Goal: Obtain resource: Obtain resource

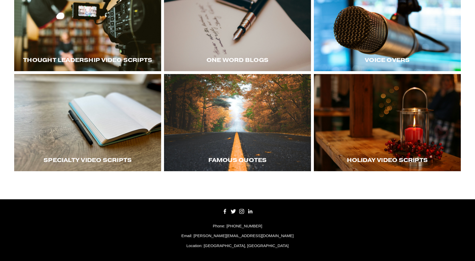
scroll to position [144, 0]
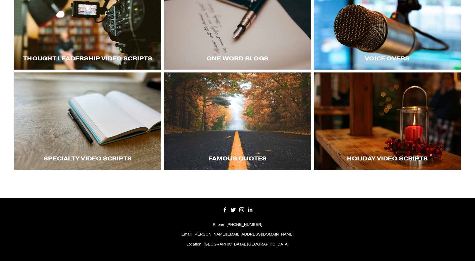
click at [388, 119] on div at bounding box center [387, 120] width 147 height 97
click at [357, 123] on div at bounding box center [387, 120] width 147 height 97
click at [363, 113] on div at bounding box center [387, 120] width 147 height 97
click at [342, 127] on div at bounding box center [387, 120] width 147 height 97
click at [94, 123] on div at bounding box center [87, 120] width 147 height 97
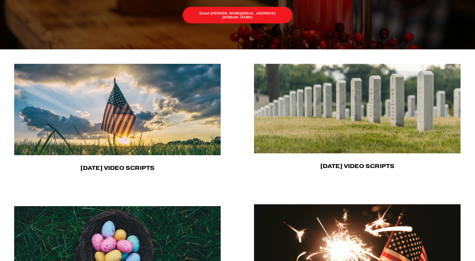
scroll to position [198, 0]
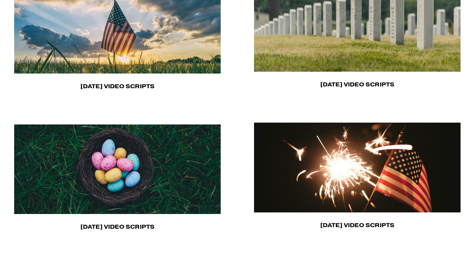
click at [161, 156] on img at bounding box center [117, 168] width 207 height 89
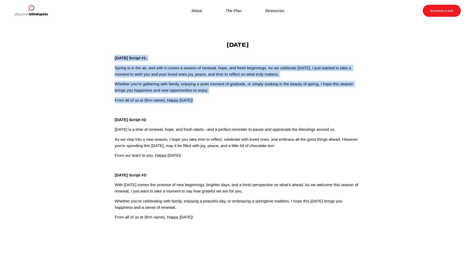
drag, startPoint x: 196, startPoint y: 99, endPoint x: 115, endPoint y: 59, distance: 90.4
click at [115, 59] on div "Easter Easter Script #1: Spring is in the air, and with it comes a season of re…" at bounding box center [238, 130] width 246 height 179
copy div "Easter Script #1: Spring is in the air, and with it comes a season of renewal, …"
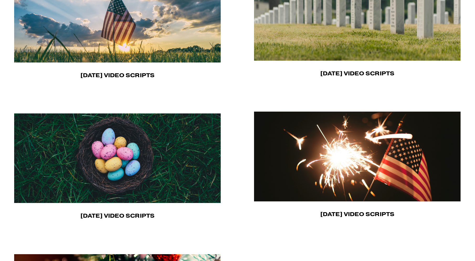
scroll to position [289, 0]
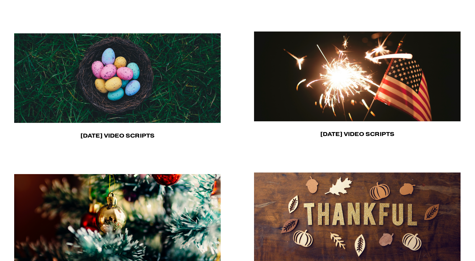
click at [314, 88] on img at bounding box center [357, 76] width 207 height 90
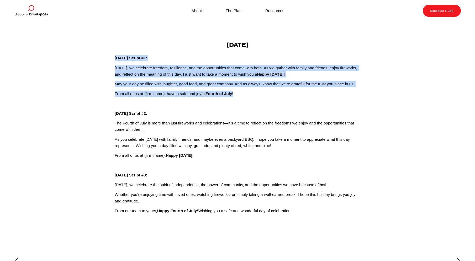
drag, startPoint x: 239, startPoint y: 94, endPoint x: 114, endPoint y: 60, distance: 130.3
click at [114, 60] on div "Independence Day Independence Day Script #1: Today, we celebrate freedom, resil…" at bounding box center [237, 127] width 255 height 173
copy div "Independence Day Script #1: Today, we celebrate freedom, resilience, and the op…"
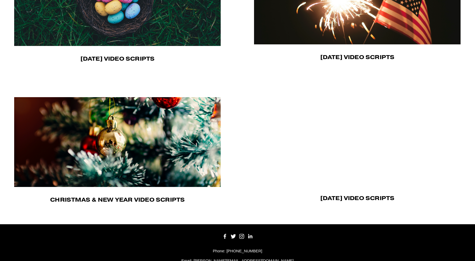
scroll to position [392, 0]
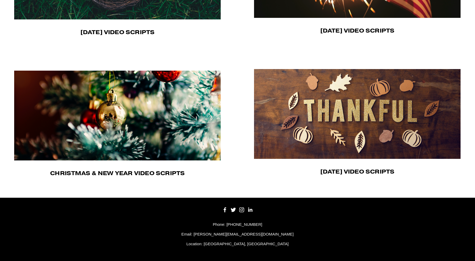
click at [320, 120] on img at bounding box center [357, 114] width 207 height 90
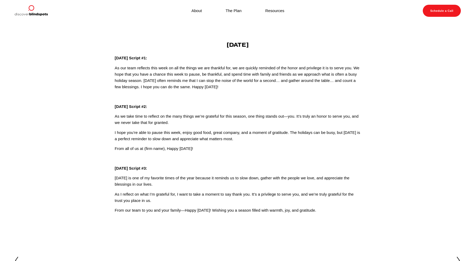
drag, startPoint x: 257, startPoint y: 86, endPoint x: 112, endPoint y: 55, distance: 148.5
click at [112, 55] on div "[DATE] [DATE] Script #1: As our team reflects this week on all the things we ar…" at bounding box center [237, 127] width 255 height 172
copy div "[DATE] Script #1: As our team reflects this week on all the things we are thank…"
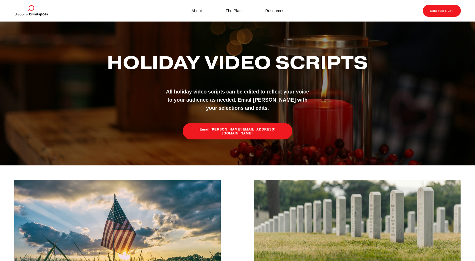
scroll to position [392, 0]
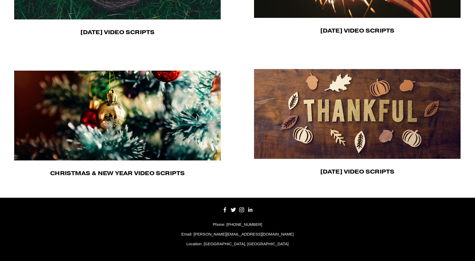
click at [179, 135] on img at bounding box center [117, 116] width 207 height 90
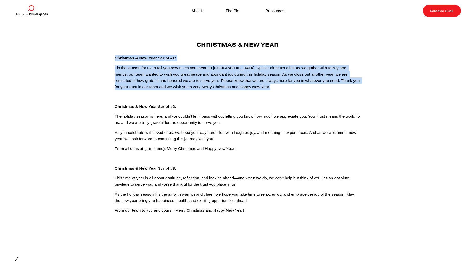
drag, startPoint x: 207, startPoint y: 91, endPoint x: 112, endPoint y: 60, distance: 100.1
click at [112, 60] on div "Christmas & New Year Christmas & New Year Script #1: Tis the season for us to t…" at bounding box center [237, 127] width 255 height 172
copy div "Christmas & New Year Script #1: Tis the season for us to tell you how much you …"
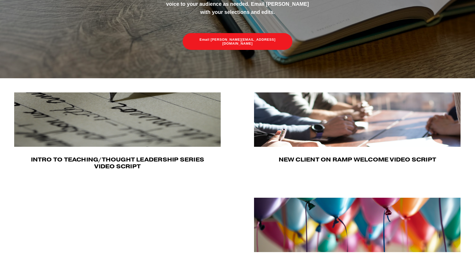
scroll to position [151, 0]
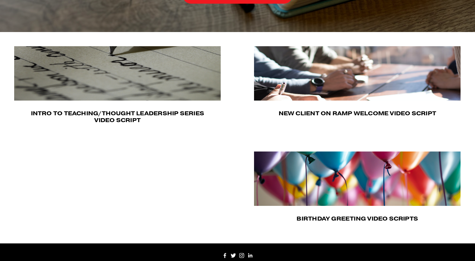
click at [338, 193] on img at bounding box center [358, 178] width 208 height 54
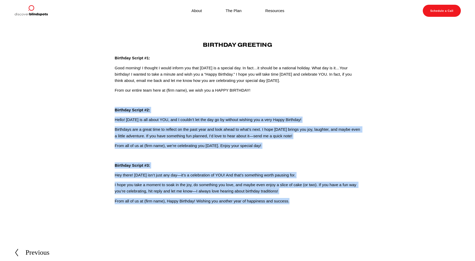
drag, startPoint x: 299, startPoint y: 203, endPoint x: 111, endPoint y: 109, distance: 209.7
click at [111, 109] on div "Birthday Greeting Birthday Script #1: Good morning! I thought I would inform yo…" at bounding box center [237, 122] width 255 height 163
copy div "Birthday Script #2: Hello! [DATE] is all about YOU, and I couldn’t let the day …"
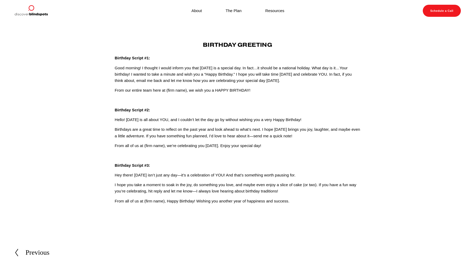
click at [196, 89] on p "From our entire team here at (firm name), we wish you a HAPPY BIRTHDAY!" at bounding box center [238, 90] width 246 height 6
